Goal: Check status: Check status

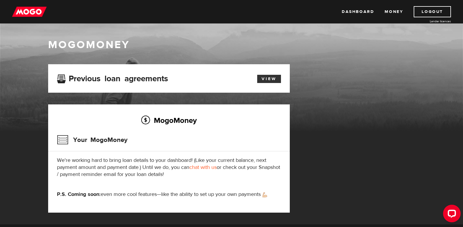
click at [271, 80] on link "View" at bounding box center [269, 79] width 24 height 8
click at [268, 79] on link "View" at bounding box center [269, 79] width 24 height 8
